Goal: Task Accomplishment & Management: Use online tool/utility

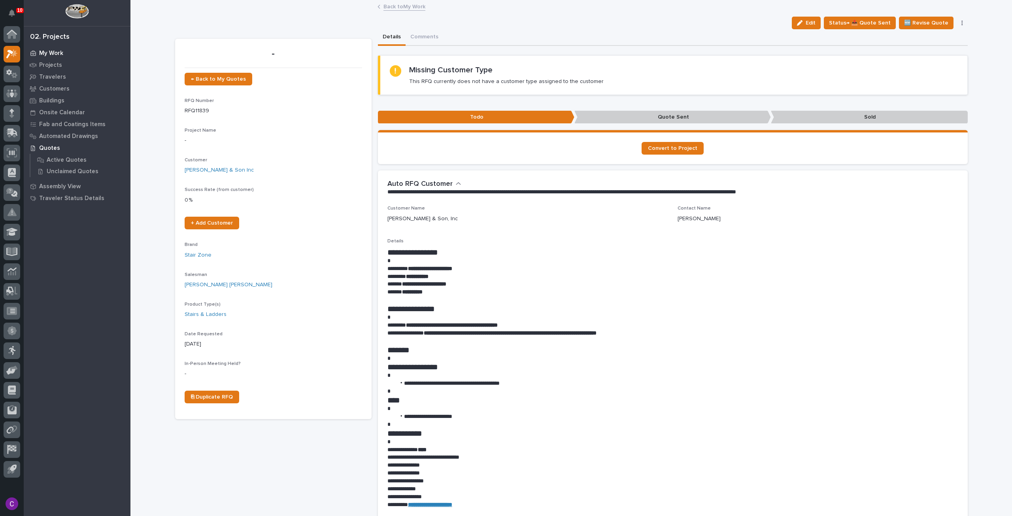
click at [55, 55] on p "My Work" at bounding box center [51, 53] width 24 height 7
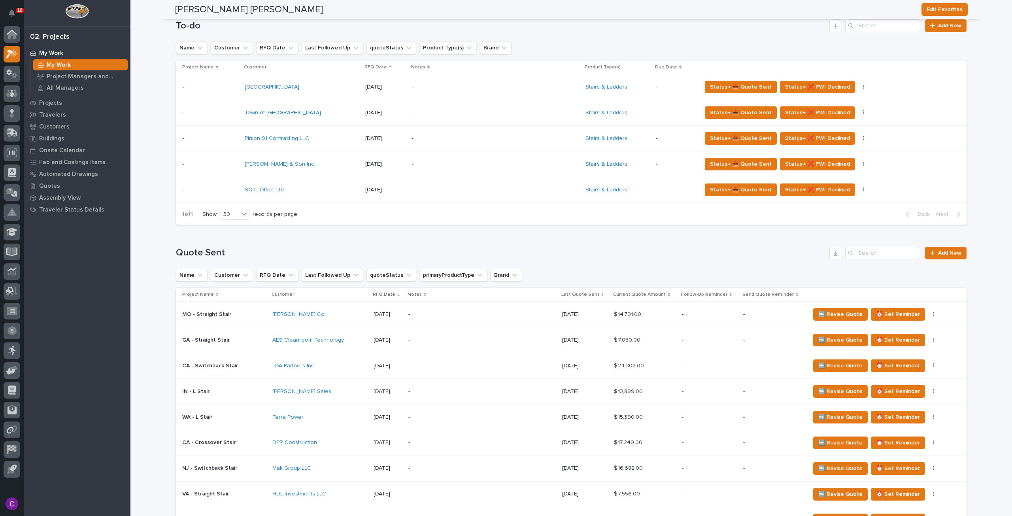
scroll to position [237, 0]
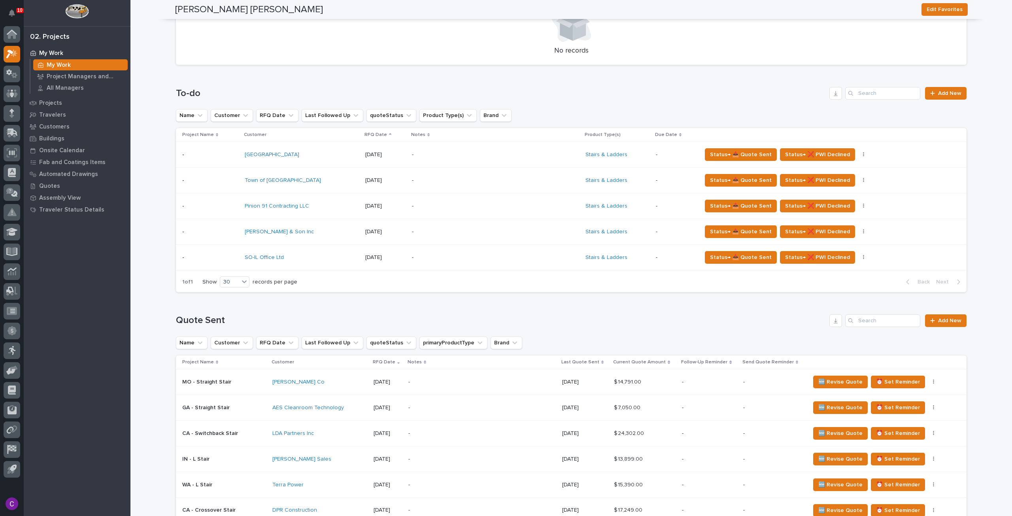
click at [656, 413] on div "$ 7,050.00 $ 7,050.00" at bounding box center [645, 407] width 62 height 13
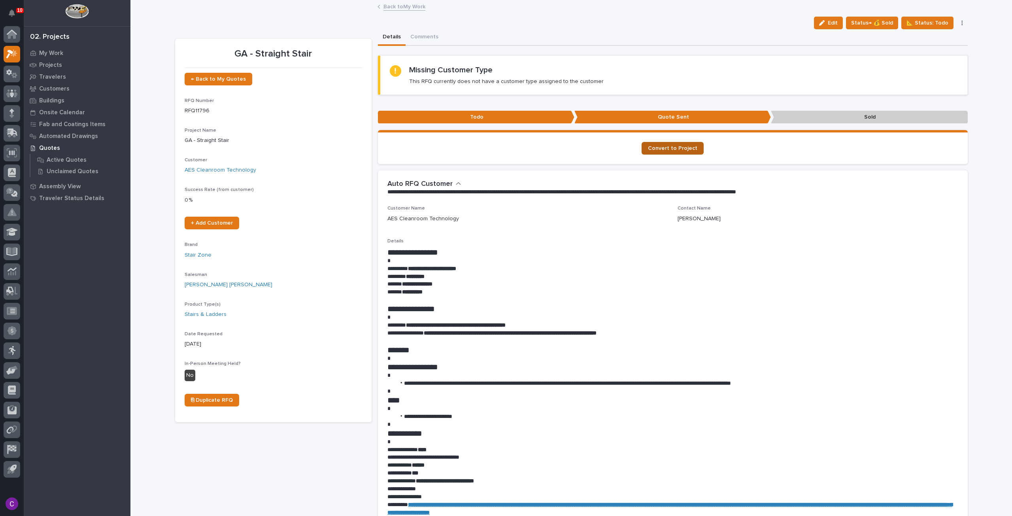
click at [674, 150] on span "Convert to Project" at bounding box center [672, 148] width 49 height 6
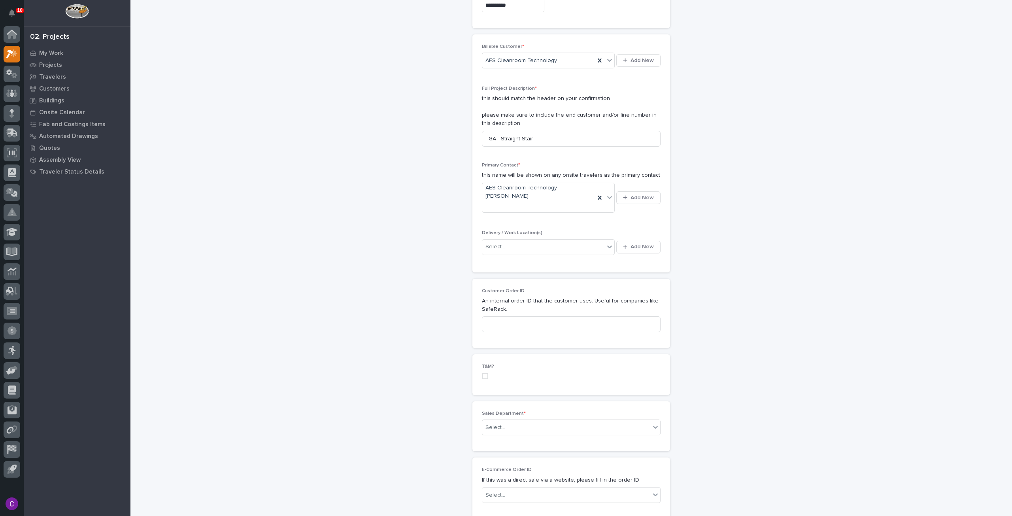
scroll to position [158, 0]
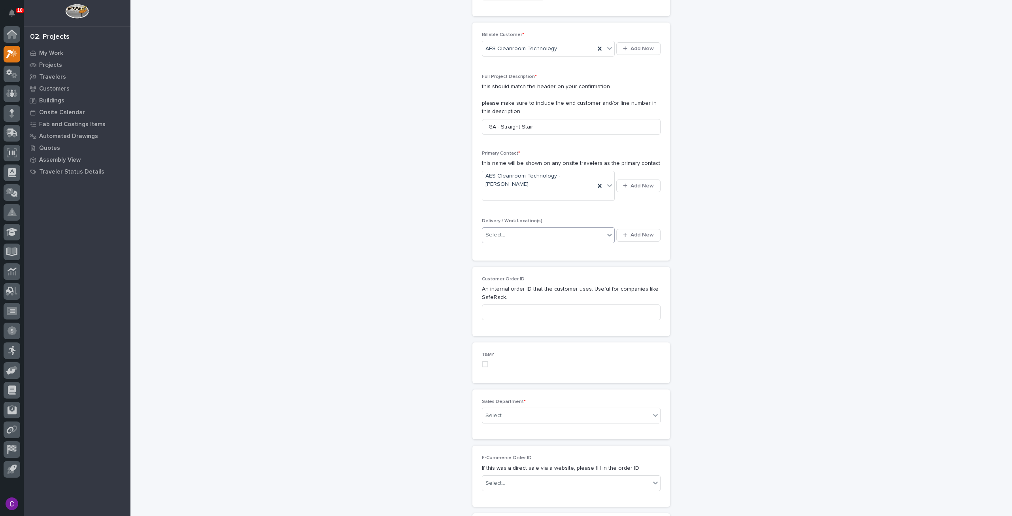
click at [608, 228] on div at bounding box center [609, 235] width 10 height 15
click at [605, 231] on icon at bounding box center [609, 235] width 8 height 8
click at [617, 229] on button "Add New" at bounding box center [638, 235] width 44 height 13
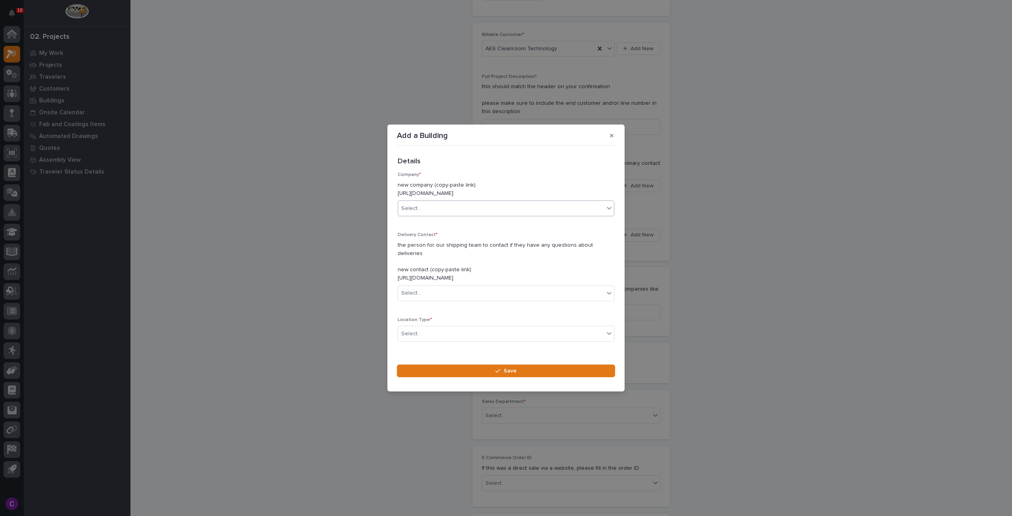
click at [503, 214] on div "Select..." at bounding box center [501, 208] width 206 height 13
type input "***"
click at [462, 224] on div "AES Cleanroom Technology" at bounding box center [503, 228] width 210 height 14
click at [481, 292] on div "Select..." at bounding box center [501, 293] width 206 height 13
click at [540, 287] on div "Select..." at bounding box center [501, 293] width 206 height 13
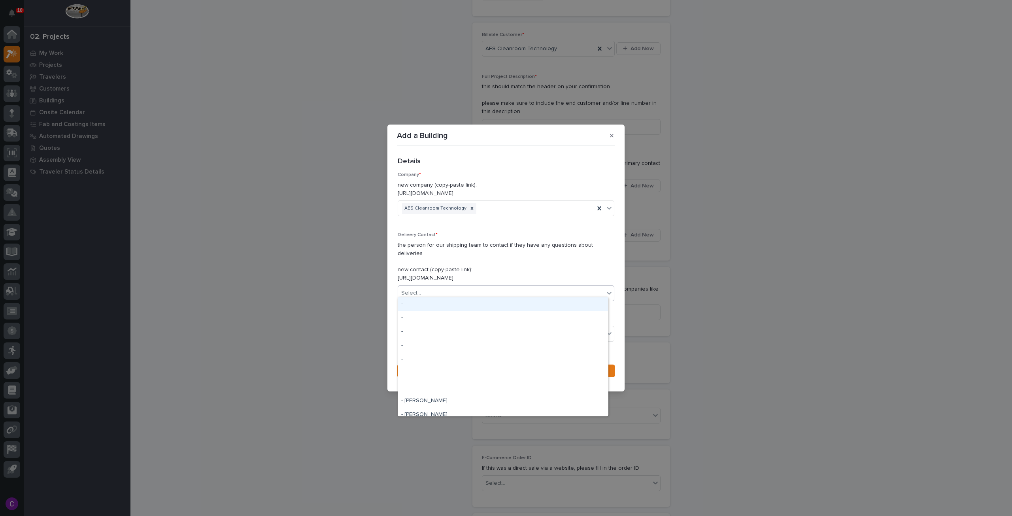
click at [540, 287] on div "Select..." at bounding box center [501, 293] width 206 height 13
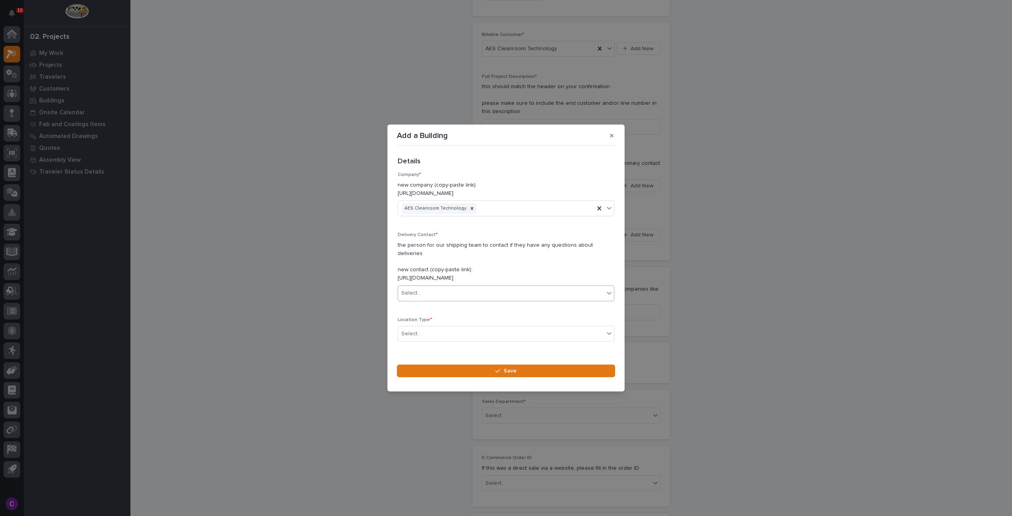
click at [540, 287] on div "Select..." at bounding box center [501, 293] width 206 height 13
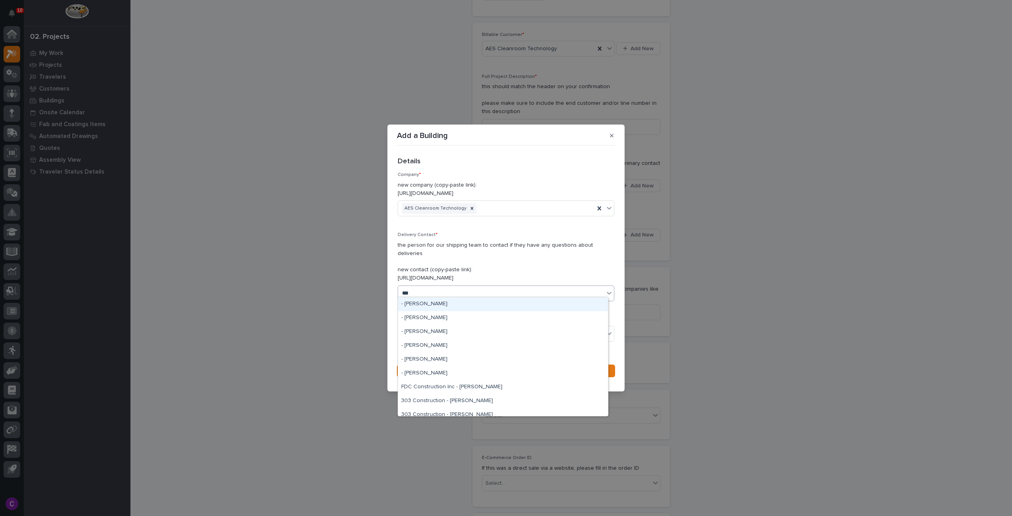
type input "****"
click at [528, 302] on div "AES Cleanroom Technology - [PERSON_NAME]" at bounding box center [503, 304] width 210 height 14
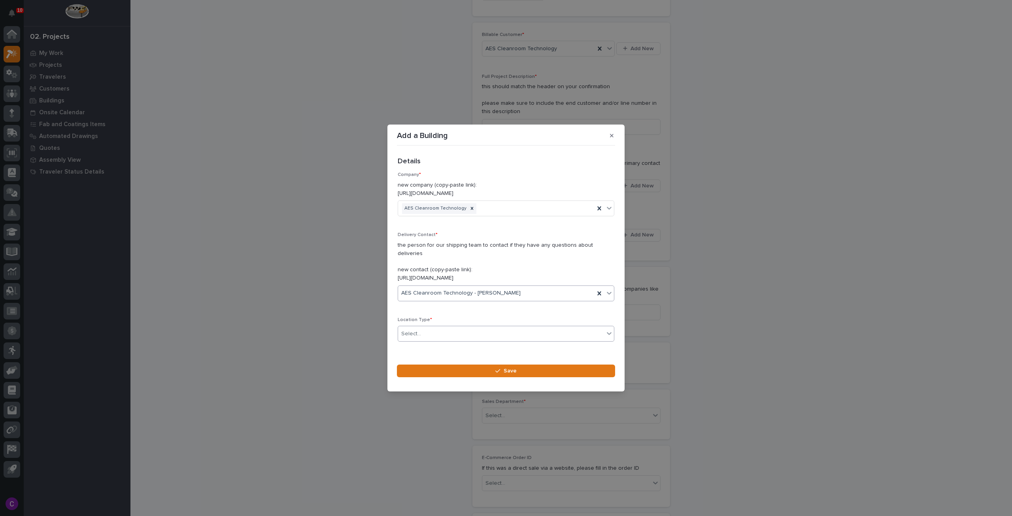
click at [503, 331] on div "Select..." at bounding box center [501, 333] width 206 height 13
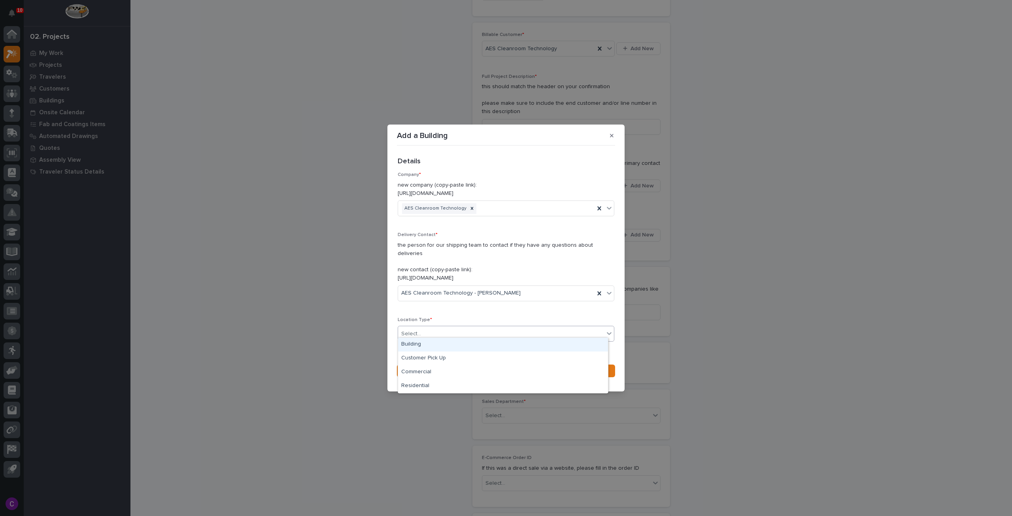
click at [437, 344] on div "Building" at bounding box center [503, 345] width 210 height 14
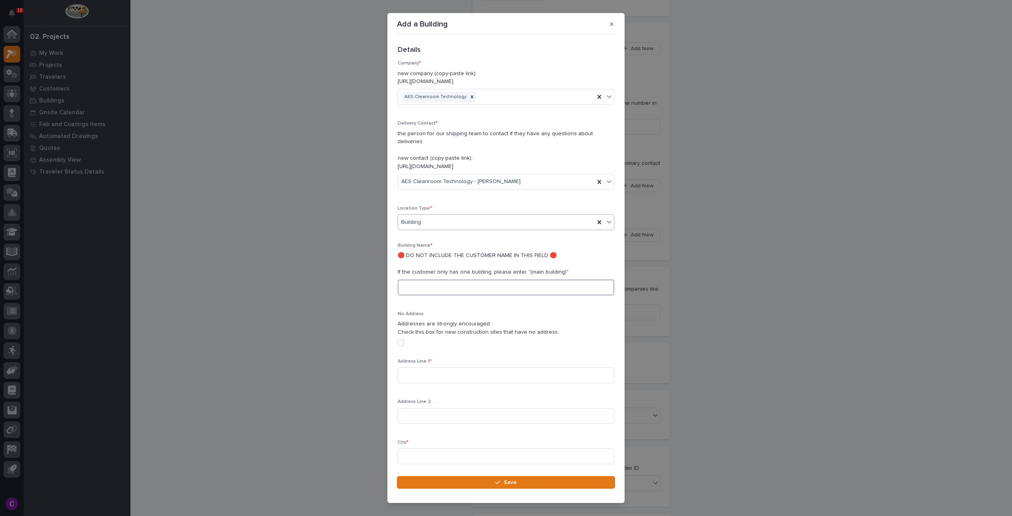
click at [455, 279] on input at bounding box center [506, 287] width 217 height 16
type input "M"
type input "main building"
click at [536, 367] on input at bounding box center [506, 375] width 217 height 16
type input "422 Stump Rd."
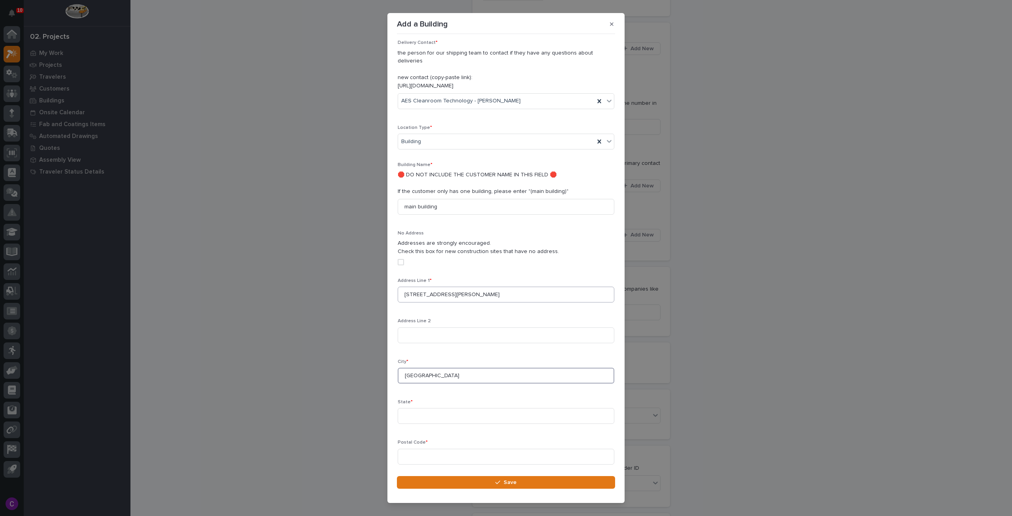
scroll to position [156, 0]
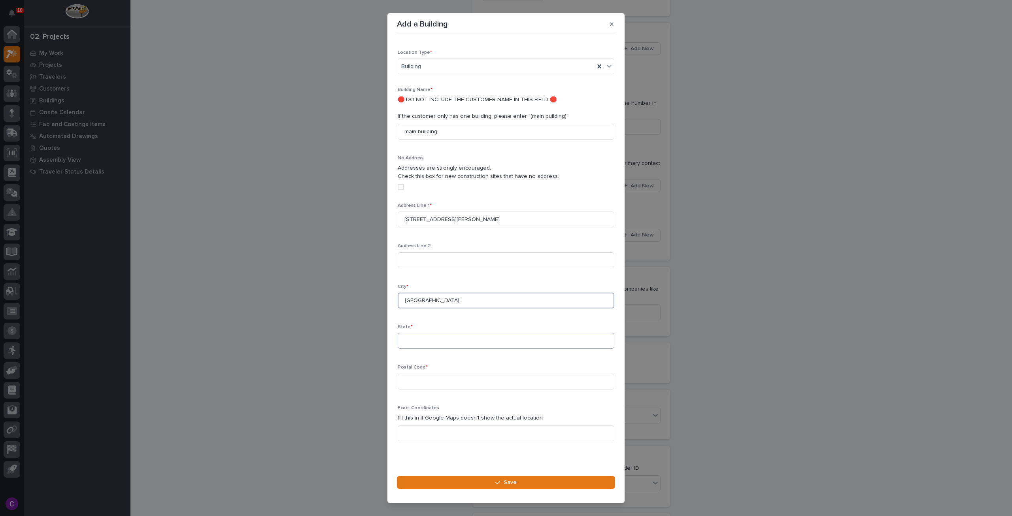
type input "Montgomeryville"
click at [541, 333] on input at bounding box center [506, 341] width 217 height 16
type input "PA"
click at [478, 373] on input at bounding box center [506, 381] width 217 height 16
click at [470, 373] on input at bounding box center [506, 381] width 217 height 16
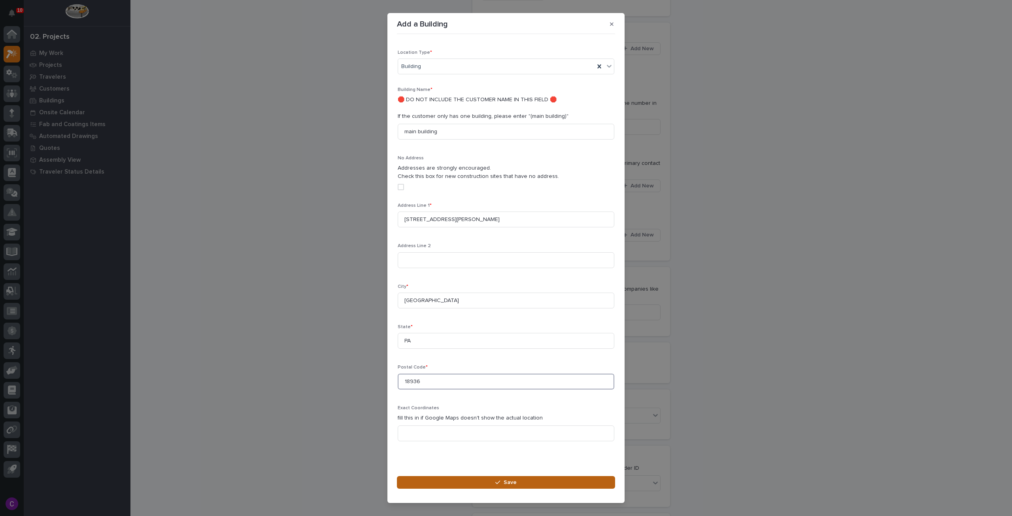
type input "18936"
click at [537, 479] on button "Save" at bounding box center [506, 482] width 218 height 13
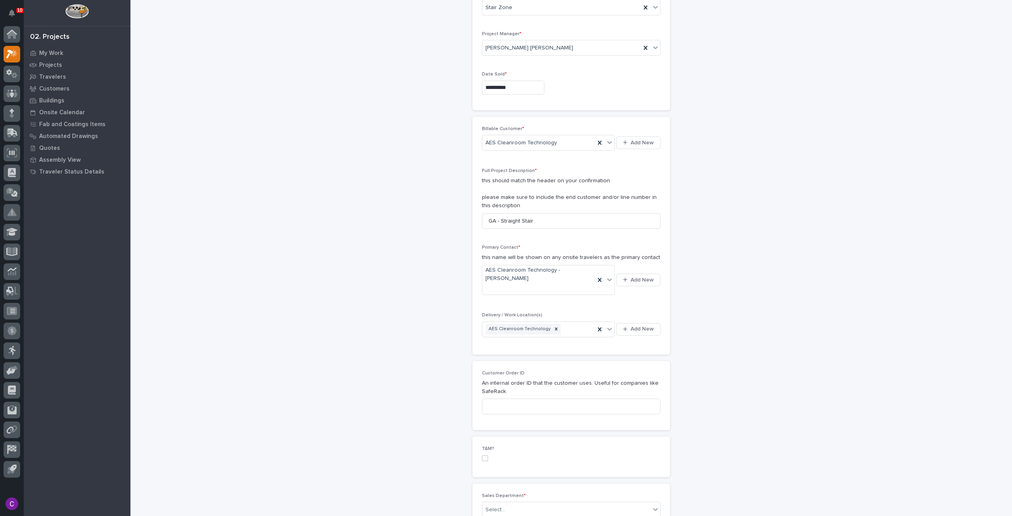
scroll to position [198, 0]
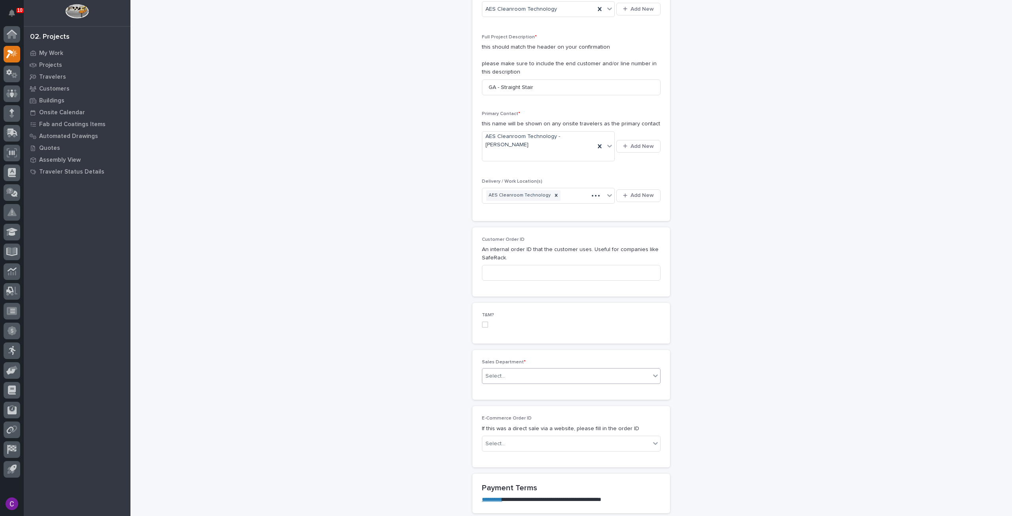
click at [615, 370] on div "Select..." at bounding box center [566, 376] width 168 height 13
drag, startPoint x: 566, startPoint y: 372, endPoint x: 527, endPoint y: 364, distance: 39.5
click at [527, 370] on div "Select..." at bounding box center [566, 376] width 168 height 13
click at [541, 373] on div "National Sales" at bounding box center [568, 375] width 178 height 14
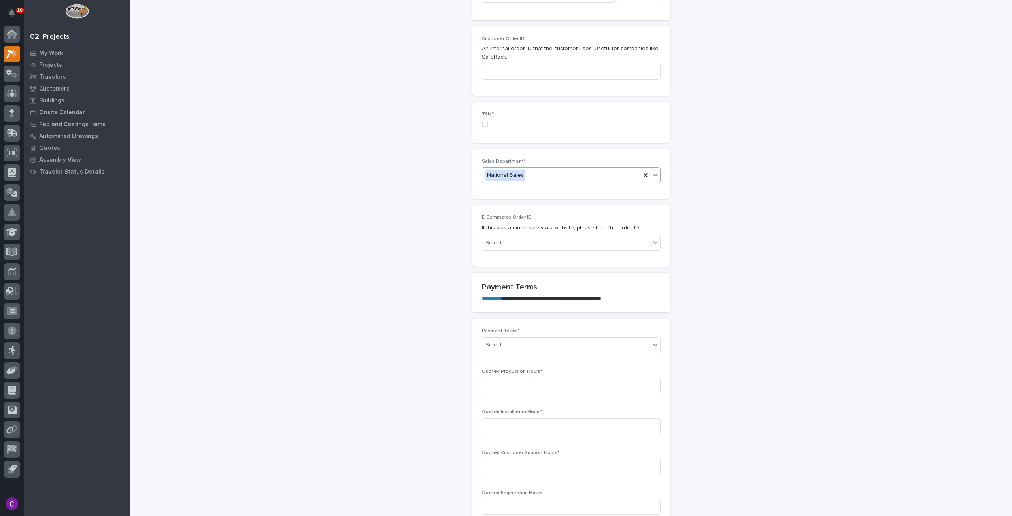
scroll to position [435, 0]
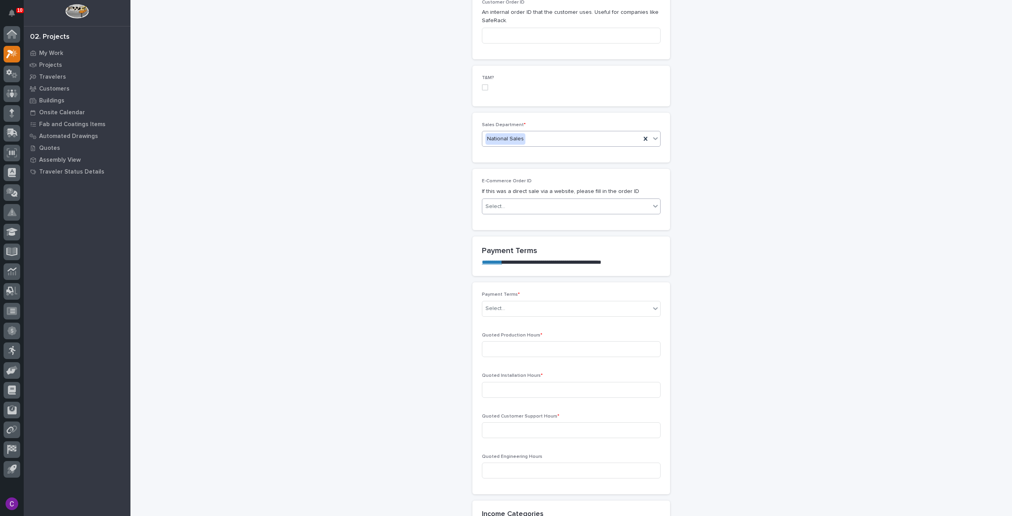
click at [645, 200] on div "Select..." at bounding box center [566, 206] width 168 height 13
click at [773, 179] on div "**********" at bounding box center [571, 401] width 792 height 1670
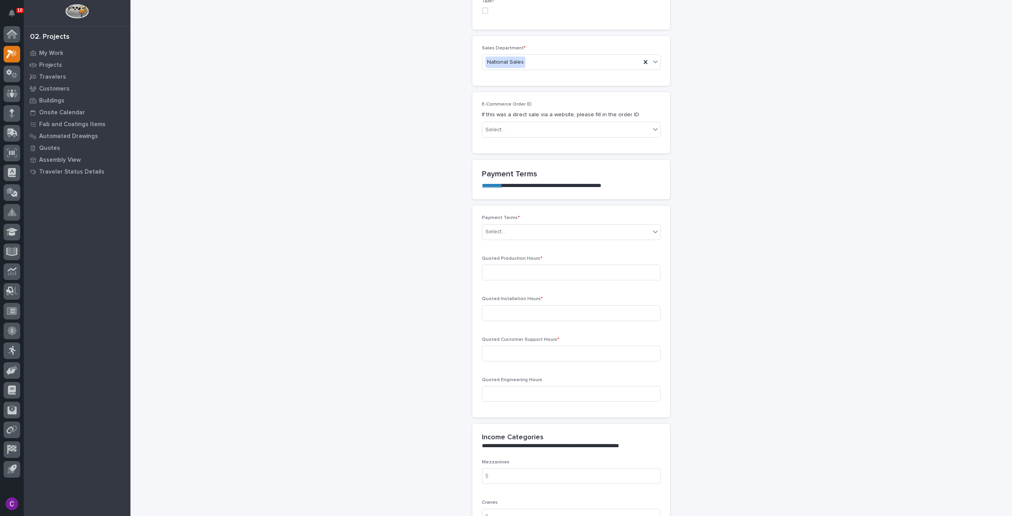
scroll to position [514, 0]
click at [581, 223] on div "Select..." at bounding box center [566, 229] width 168 height 13
click at [560, 236] on div "100%" at bounding box center [568, 242] width 178 height 14
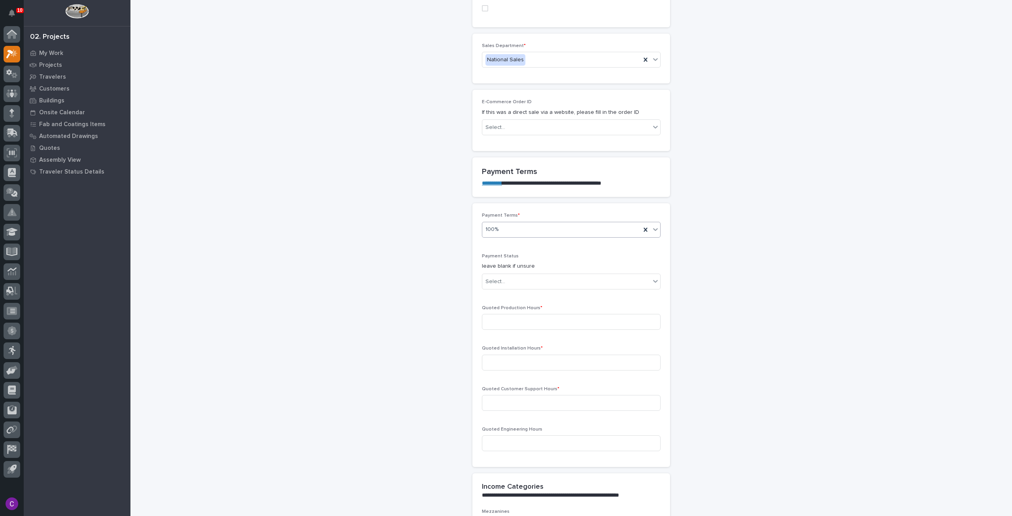
scroll to position [539, 0]
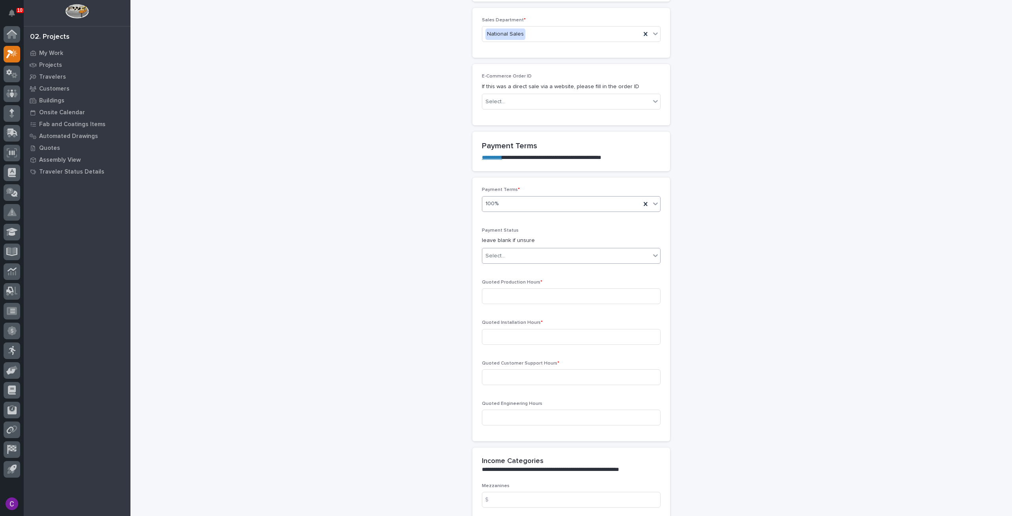
click at [559, 249] on div "Select..." at bounding box center [566, 255] width 168 height 13
click at [549, 255] on div "NOT PAID" at bounding box center [568, 254] width 178 height 14
click at [576, 288] on input at bounding box center [571, 296] width 179 height 16
type input "31"
click at [570, 329] on input at bounding box center [571, 337] width 179 height 16
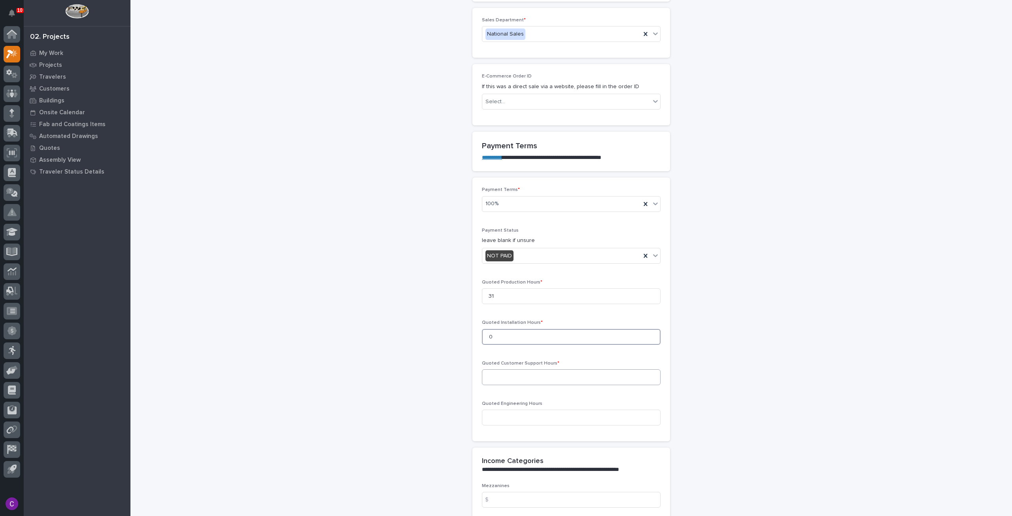
type input "0"
click at [562, 369] on input at bounding box center [571, 377] width 179 height 16
type input "0"
click at [549, 409] on input at bounding box center [571, 417] width 179 height 16
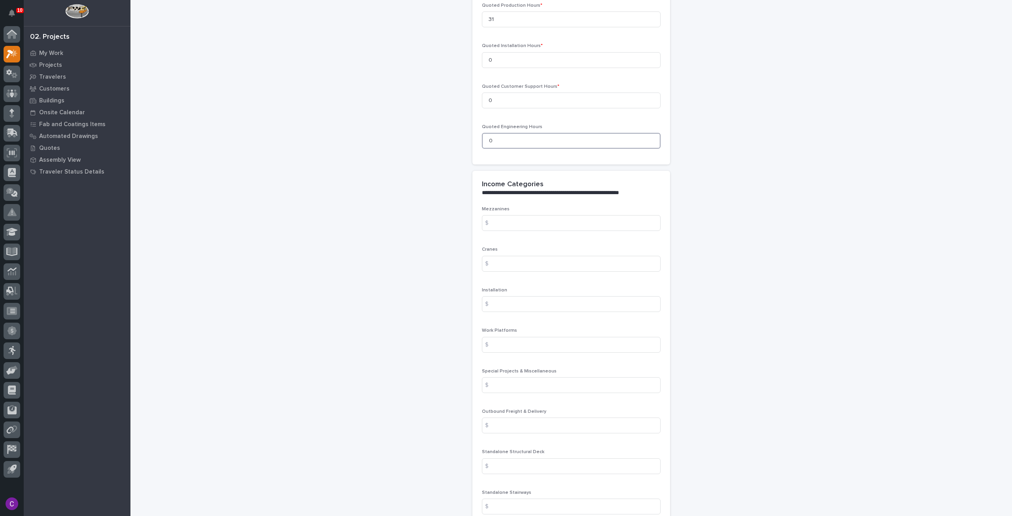
scroll to position [935, 0]
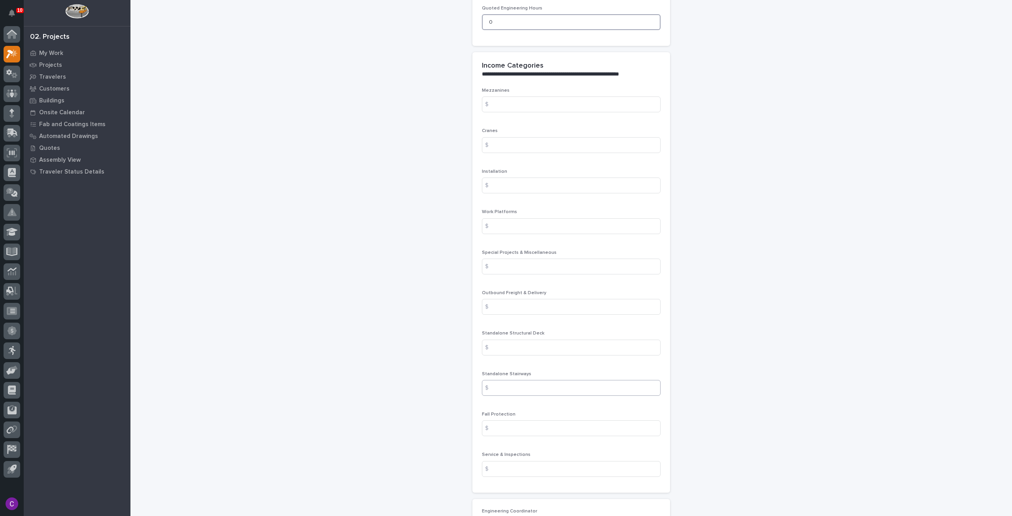
type input "0"
click at [526, 380] on input at bounding box center [571, 388] width 179 height 16
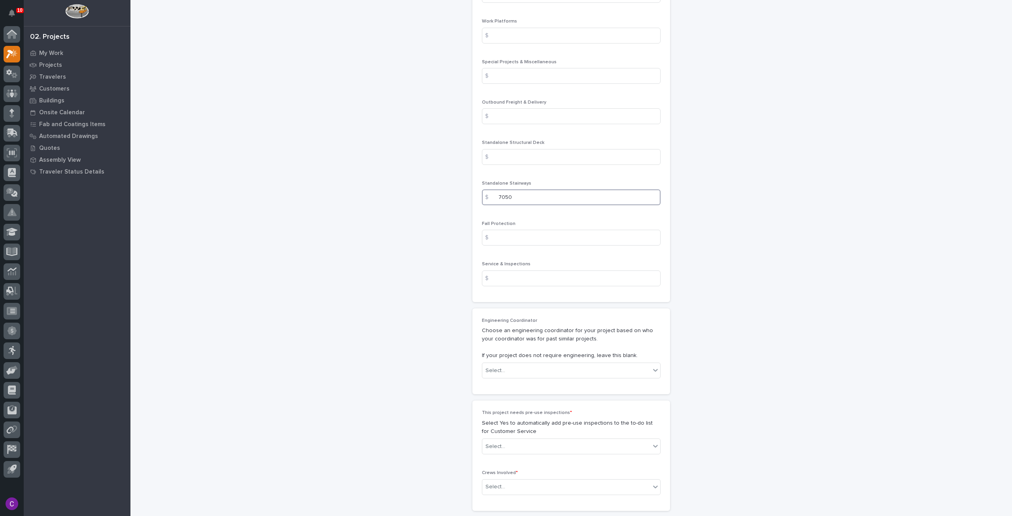
scroll to position [1251, 0]
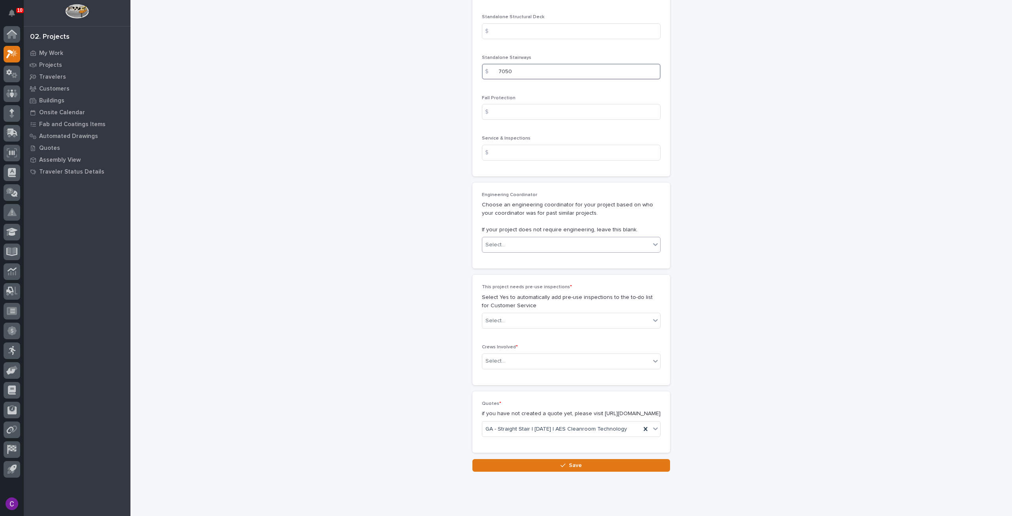
type input "7050"
click at [584, 238] on div "Select..." at bounding box center [566, 244] width 168 height 13
click at [636, 313] on div "Select..." at bounding box center [571, 321] width 179 height 16
click at [591, 329] on div "No" at bounding box center [568, 332] width 178 height 14
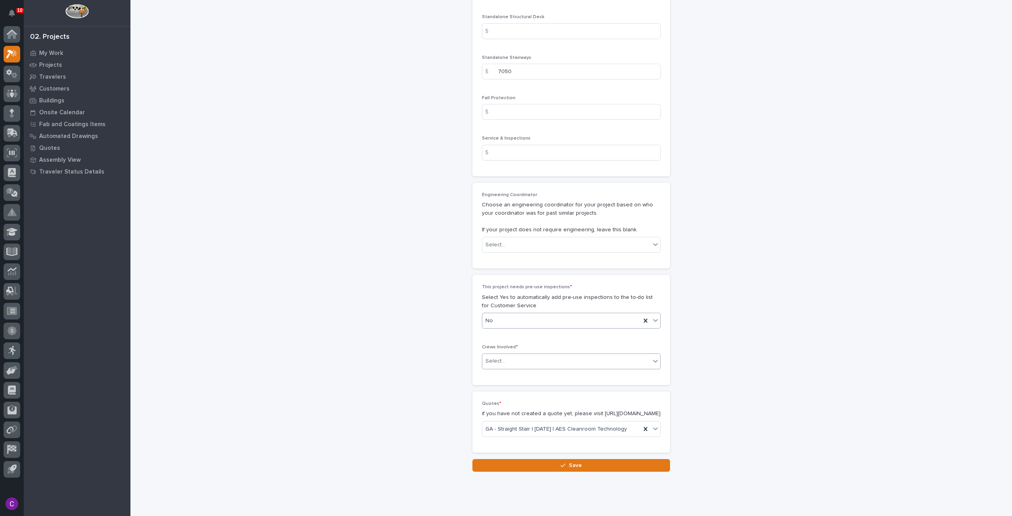
click at [589, 354] on div "Select..." at bounding box center [566, 360] width 168 height 13
click at [577, 360] on div "Production" at bounding box center [568, 358] width 178 height 14
click at [608, 459] on button "Save" at bounding box center [571, 465] width 198 height 13
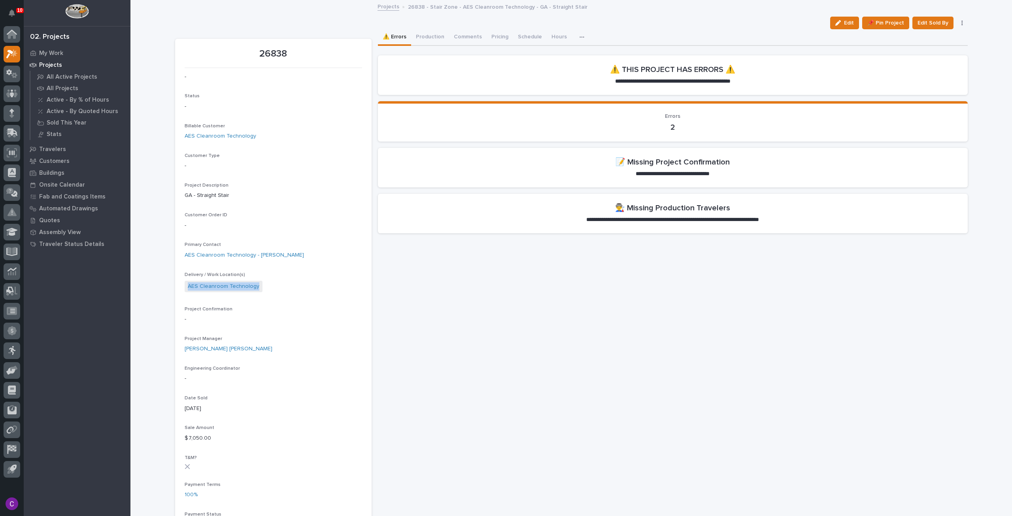
drag, startPoint x: 261, startPoint y: 286, endPoint x: 174, endPoint y: 291, distance: 87.1
click at [175, 291] on section "26838 - Status - Billable Customer AES Cleanroom Technology Customer Type - Pro…" at bounding box center [273, 515] width 196 height 953
copy link "AES Cleanroom Technology"
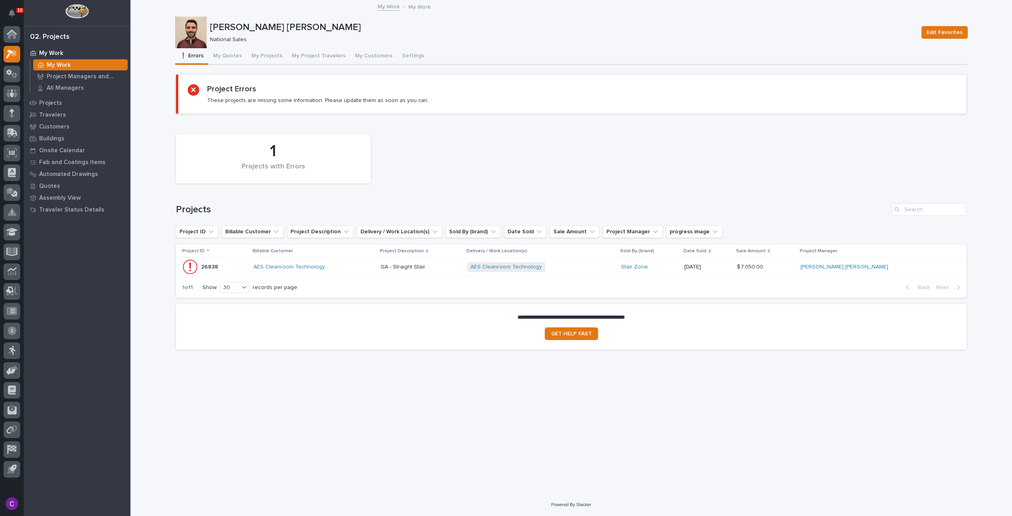
click at [247, 268] on div "26838 26838" at bounding box center [214, 267] width 65 height 16
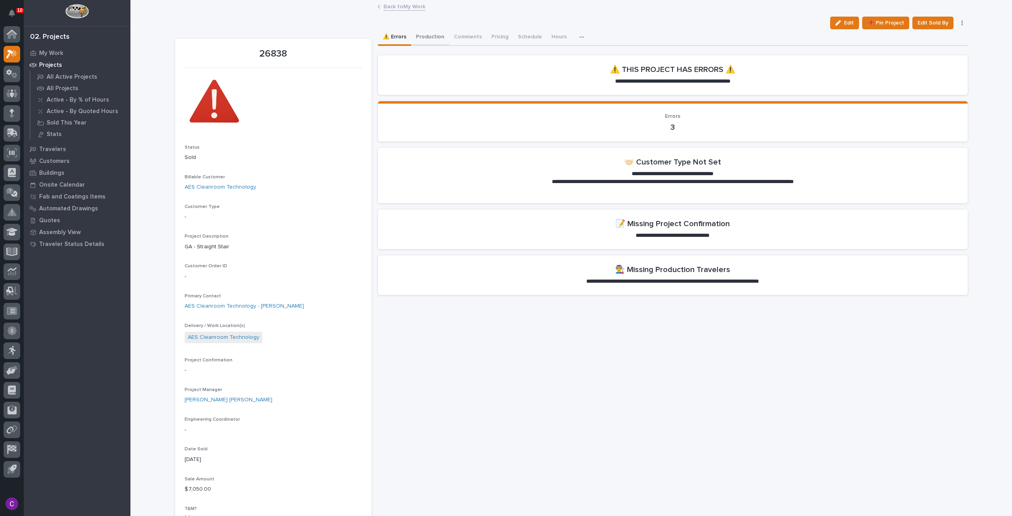
click at [421, 41] on button "Production" at bounding box center [430, 37] width 38 height 17
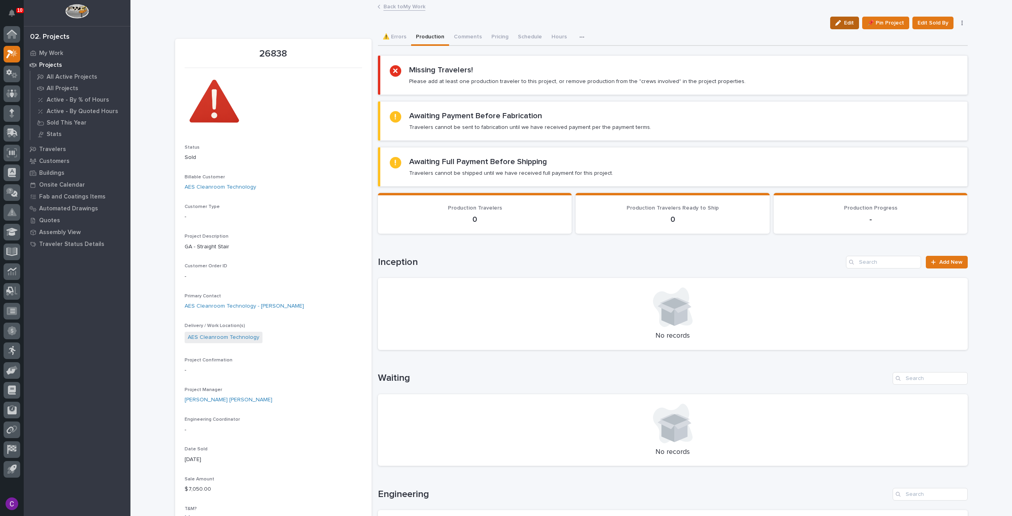
click at [844, 19] on span "Edit" at bounding box center [849, 22] width 10 height 7
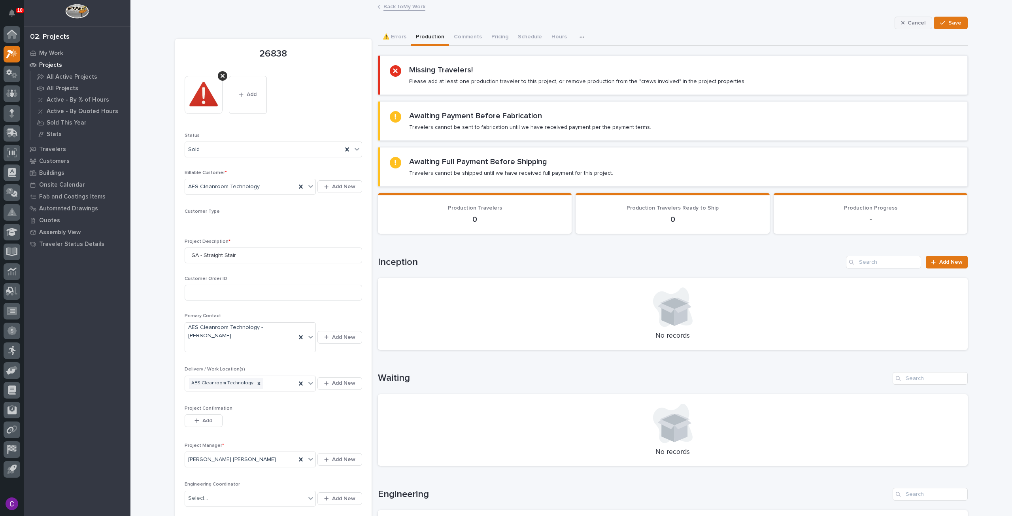
click at [901, 24] on icon "button" at bounding box center [903, 23] width 4 height 6
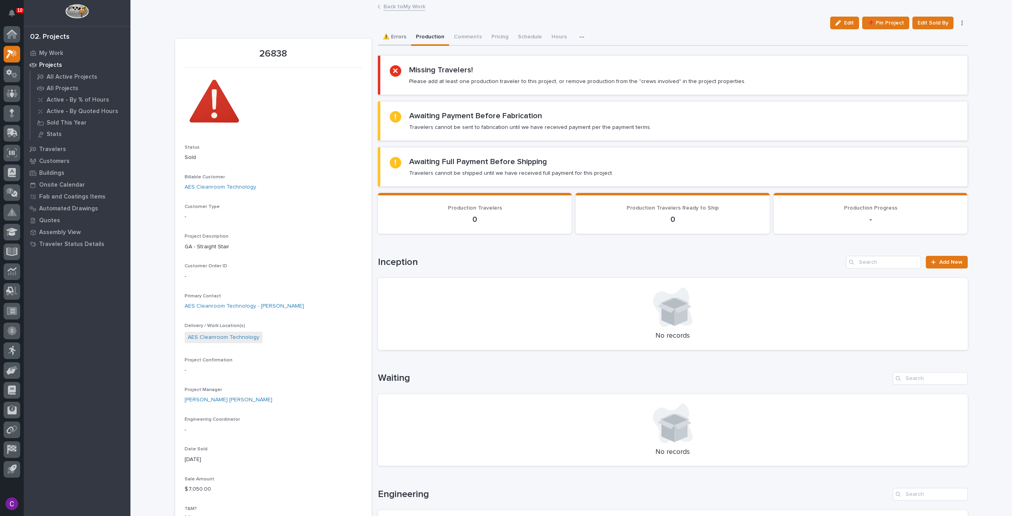
click at [399, 38] on button "⚠️ Errors" at bounding box center [394, 37] width 33 height 17
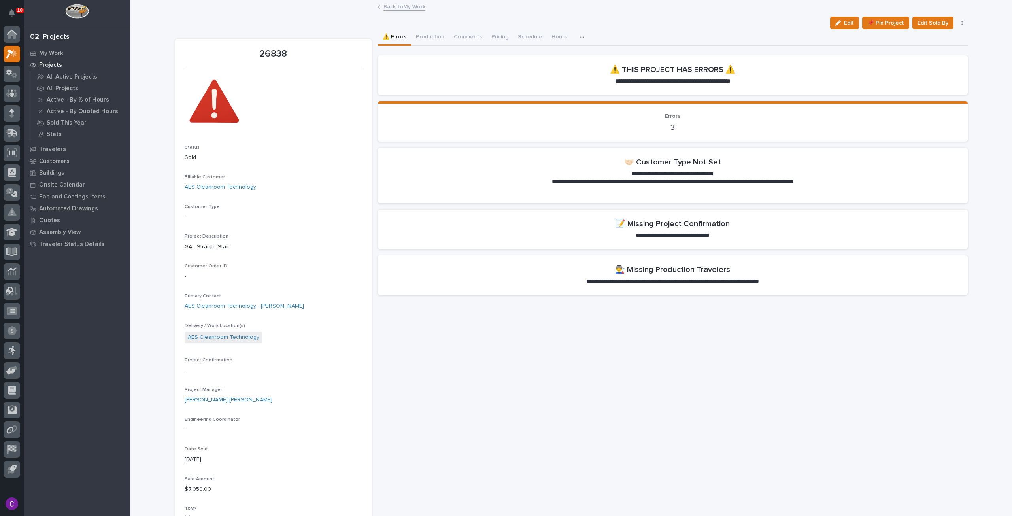
click at [390, 6] on link "Back to My Work" at bounding box center [404, 6] width 42 height 9
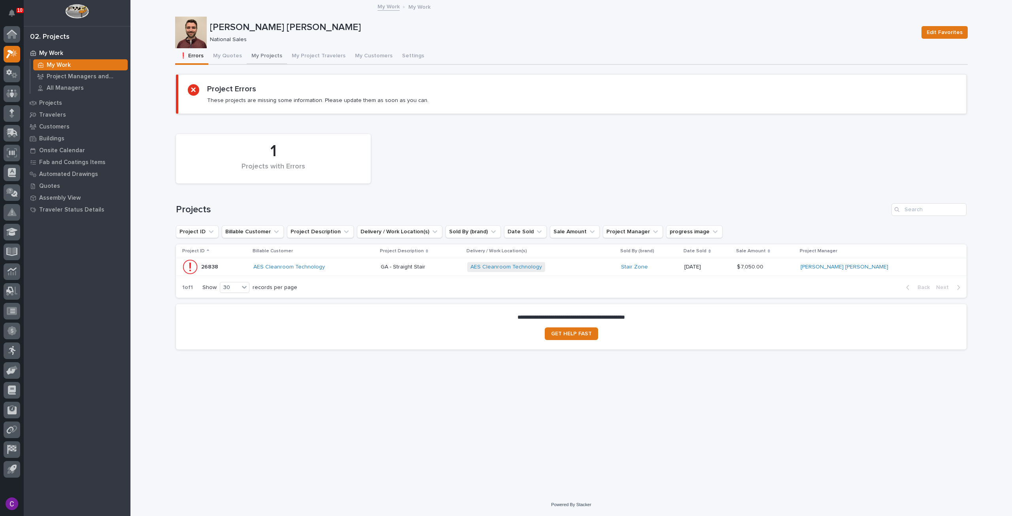
click at [252, 56] on button "My Projects" at bounding box center [267, 56] width 40 height 17
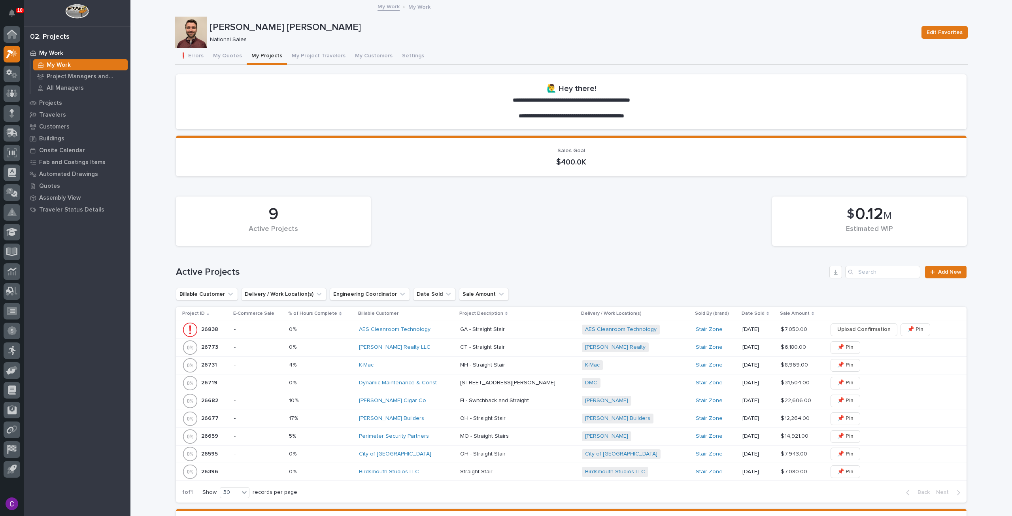
click at [319, 327] on p at bounding box center [321, 329] width 64 height 7
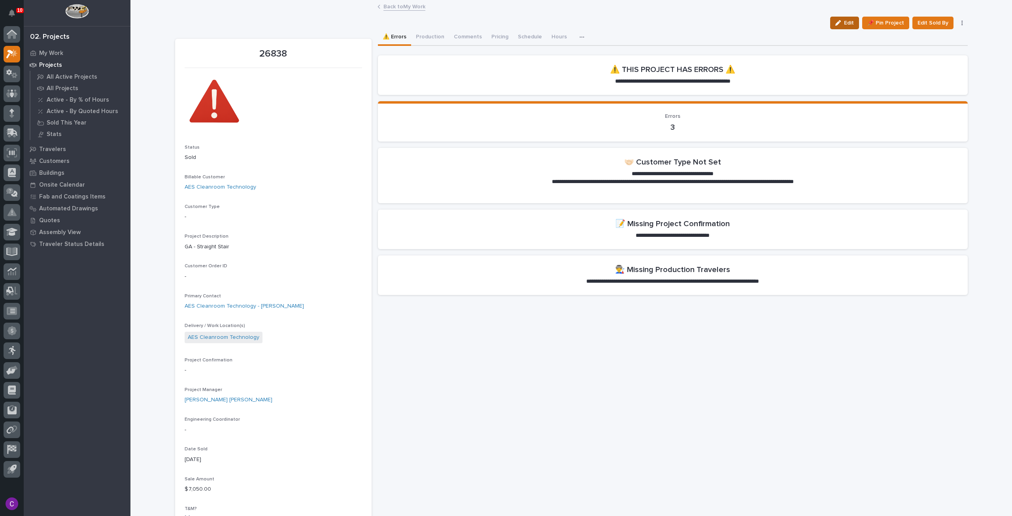
click at [831, 21] on button "Edit" at bounding box center [844, 23] width 29 height 13
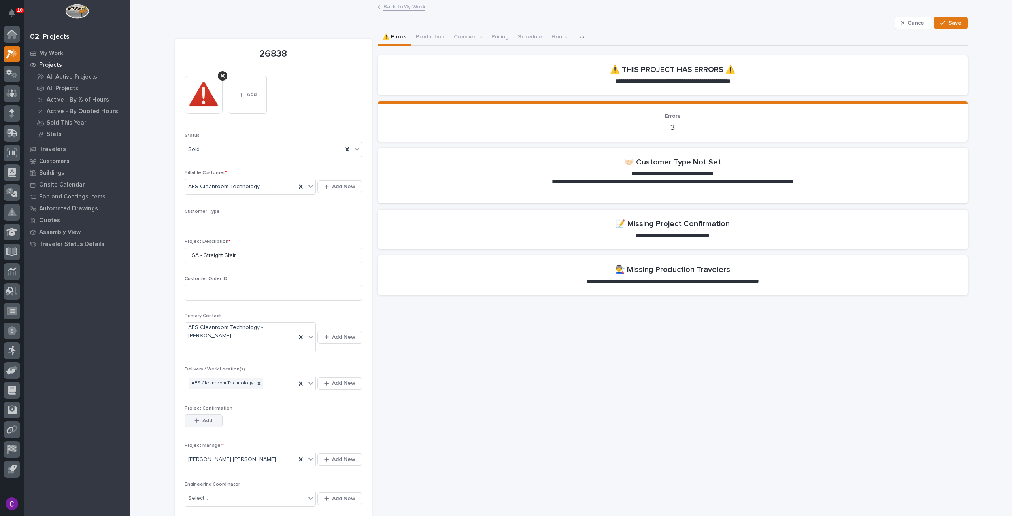
click at [208, 417] on span "Add" at bounding box center [207, 420] width 10 height 7
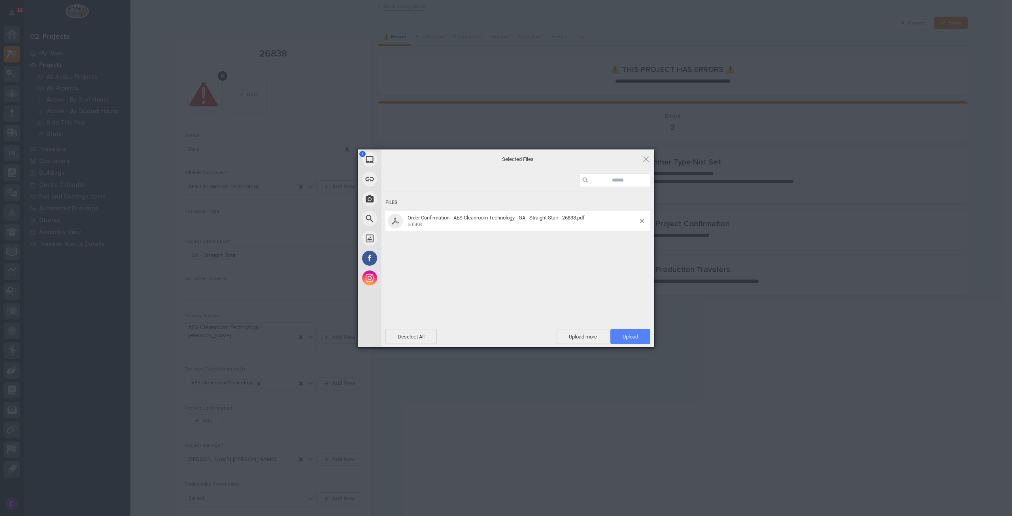
click at [633, 332] on span "Upload 1" at bounding box center [630, 336] width 40 height 15
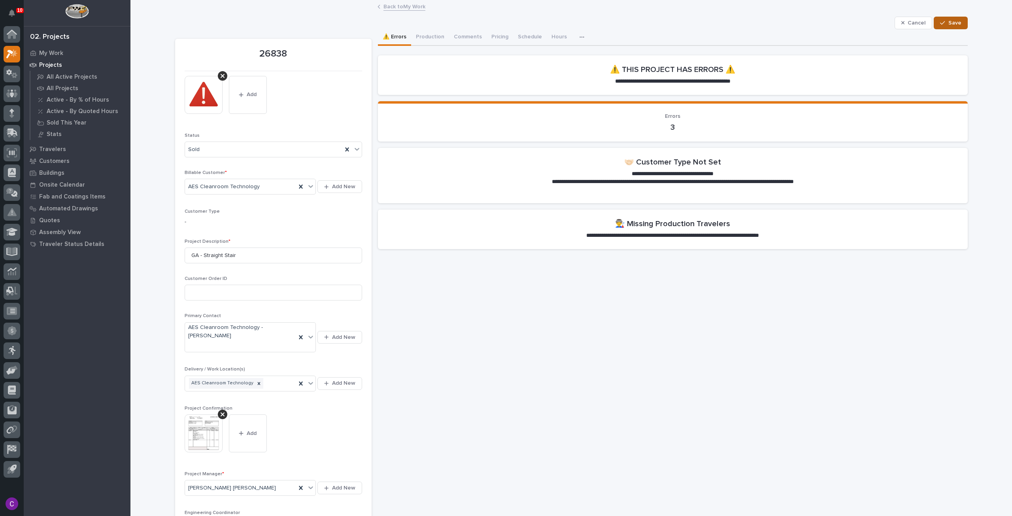
click at [943, 23] on div "button" at bounding box center [944, 23] width 8 height 6
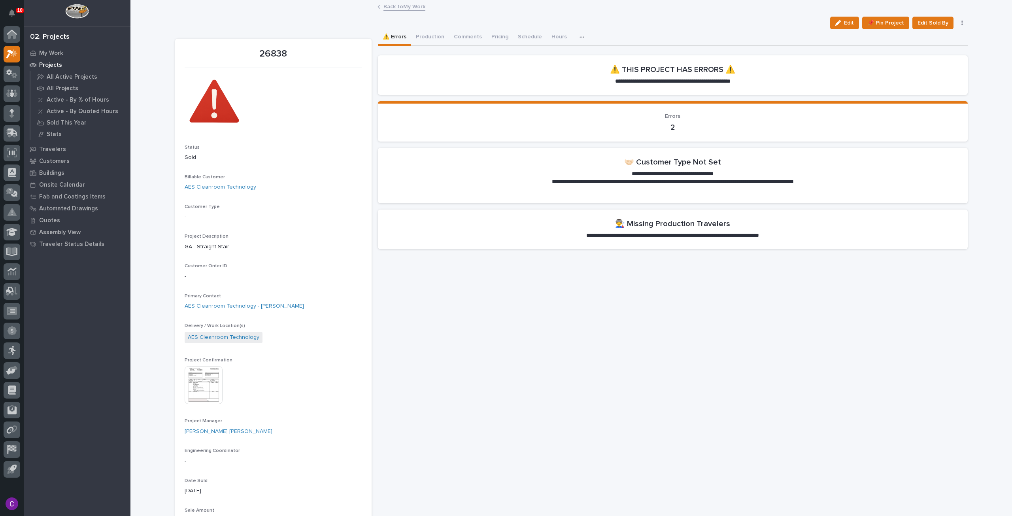
click at [409, 8] on link "Back to My Work" at bounding box center [404, 6] width 42 height 9
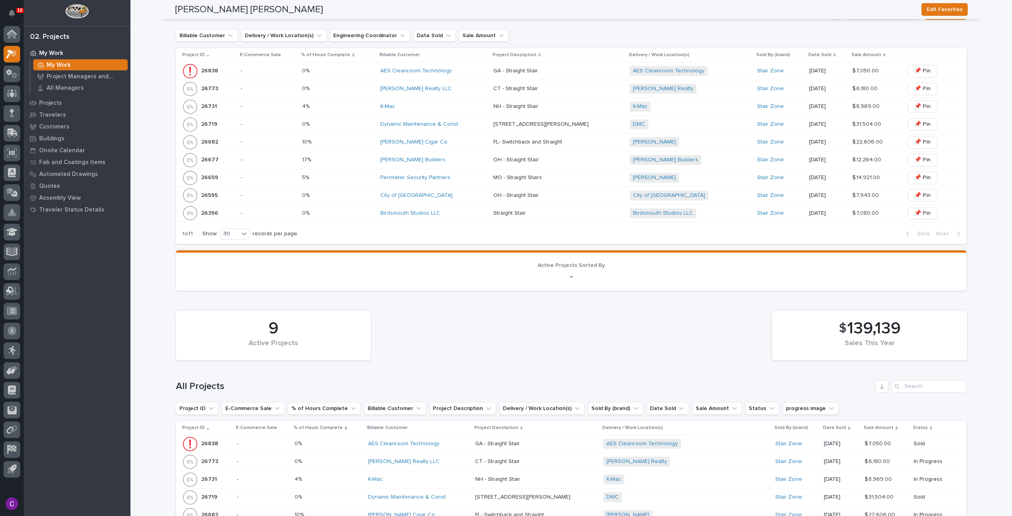
scroll to position [221, 0]
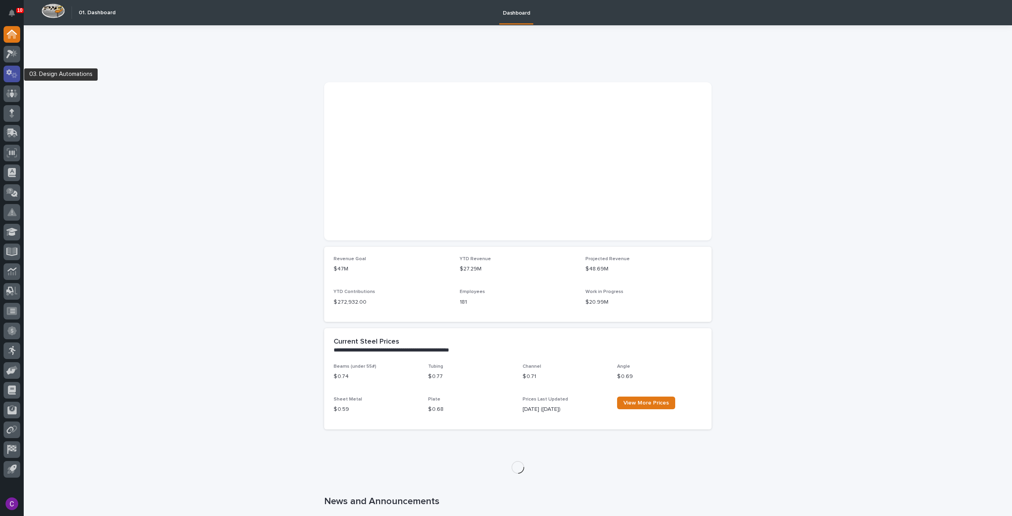
click at [12, 74] on icon at bounding box center [11, 73] width 11 height 9
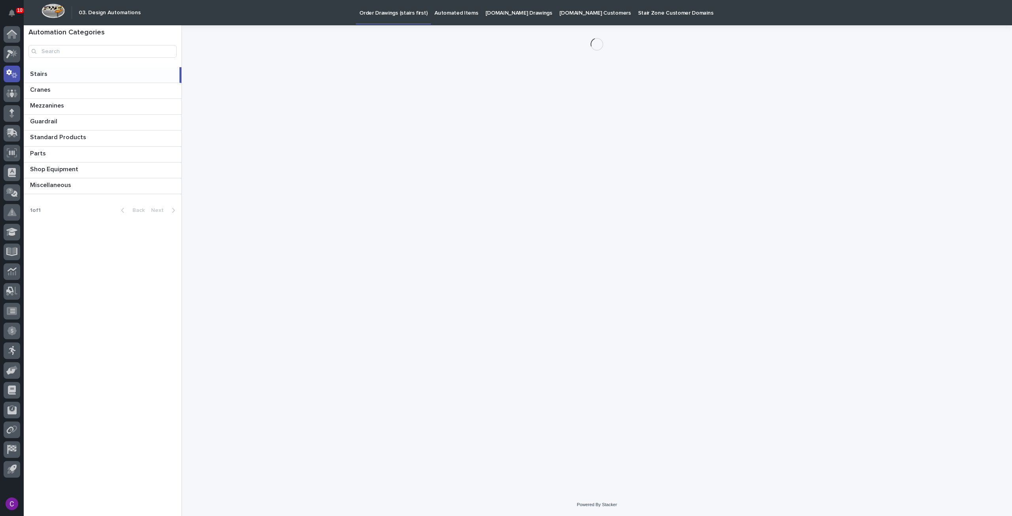
click at [466, 13] on p "Automated Items" at bounding box center [455, 8] width 43 height 17
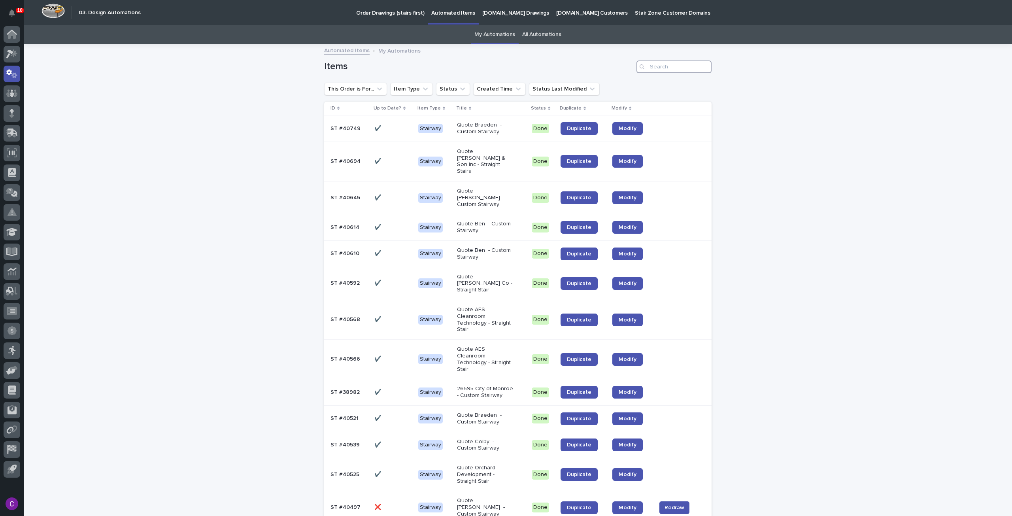
click at [656, 65] on input "Search" at bounding box center [673, 66] width 75 height 13
paste input "40749"
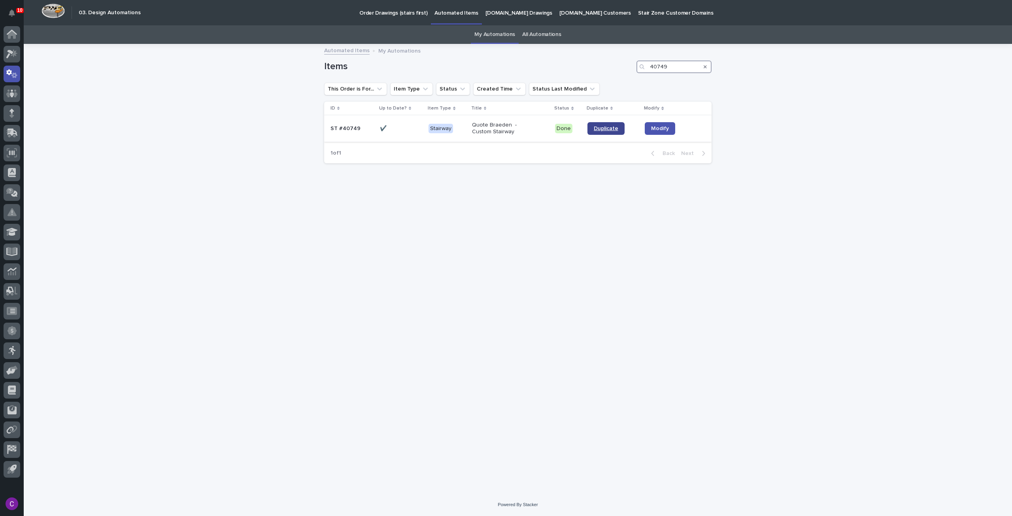
type input "40749"
click at [615, 132] on link "Duplicate" at bounding box center [605, 128] width 37 height 13
click at [515, 132] on p "Quote Braeden - Custom Stairway" at bounding box center [500, 128] width 57 height 13
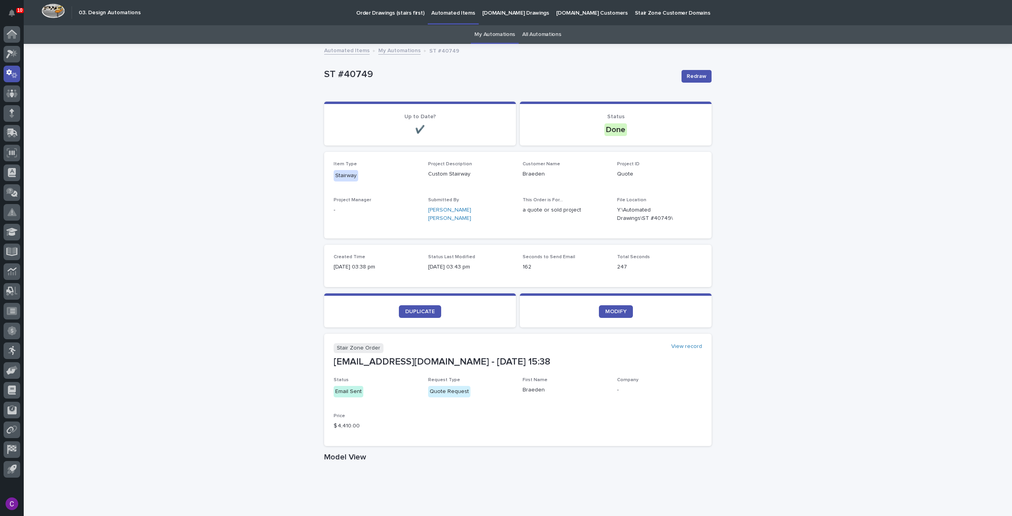
click at [437, 15] on p "Automated Items" at bounding box center [452, 8] width 43 height 17
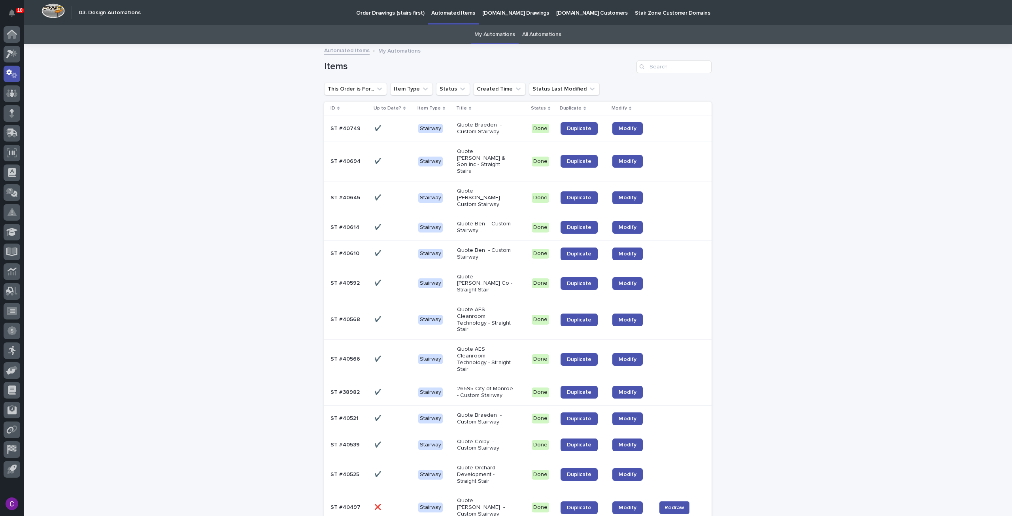
click at [537, 33] on link "All Automations" at bounding box center [541, 34] width 39 height 19
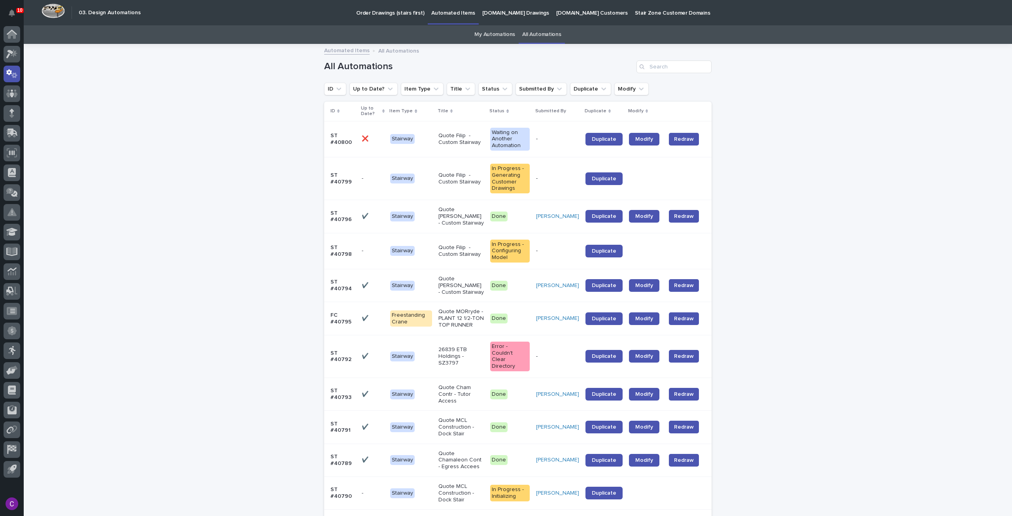
click at [485, 38] on link "My Automations" at bounding box center [494, 34] width 41 height 19
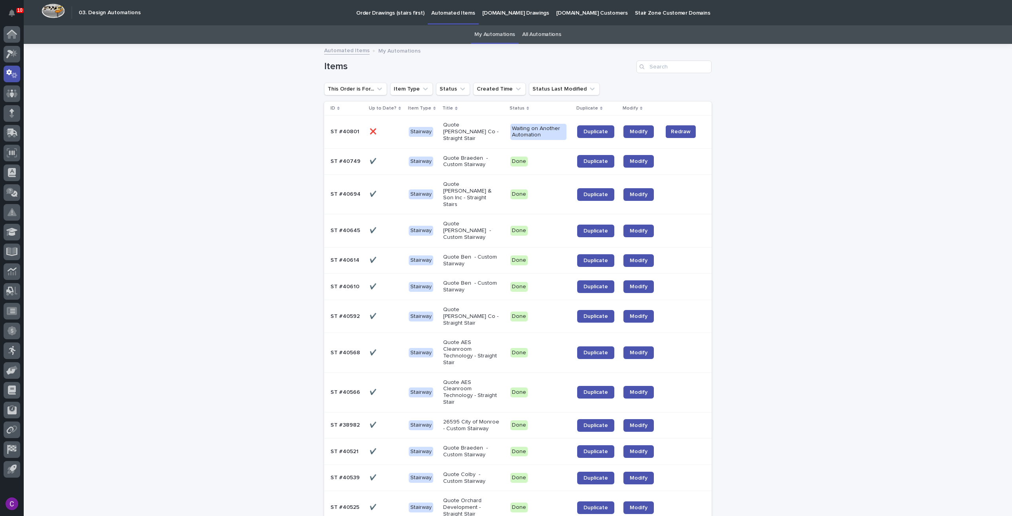
click at [486, 141] on td "Quote Carl A Nelson Co - Straight Stair" at bounding box center [473, 131] width 67 height 33
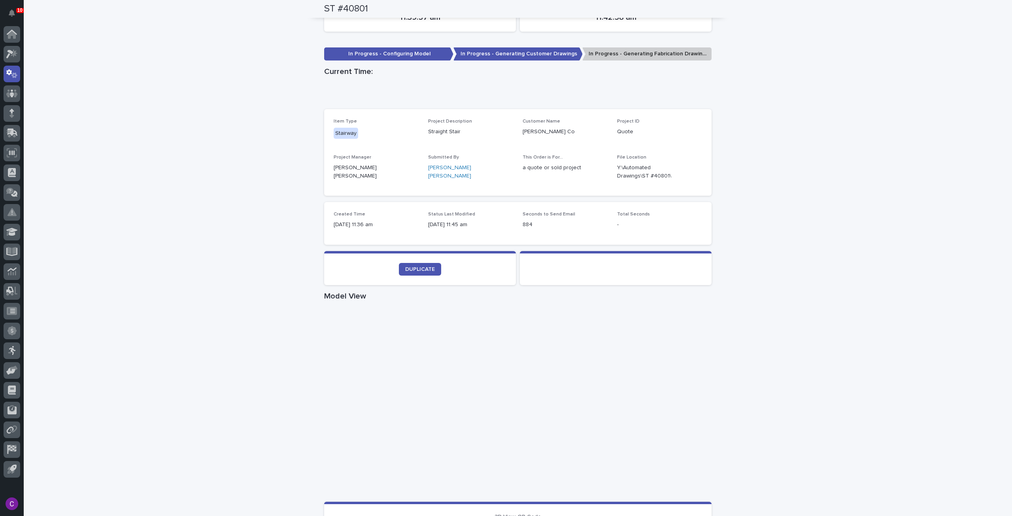
scroll to position [220, 0]
